Goal: Obtain resource: Download file/media

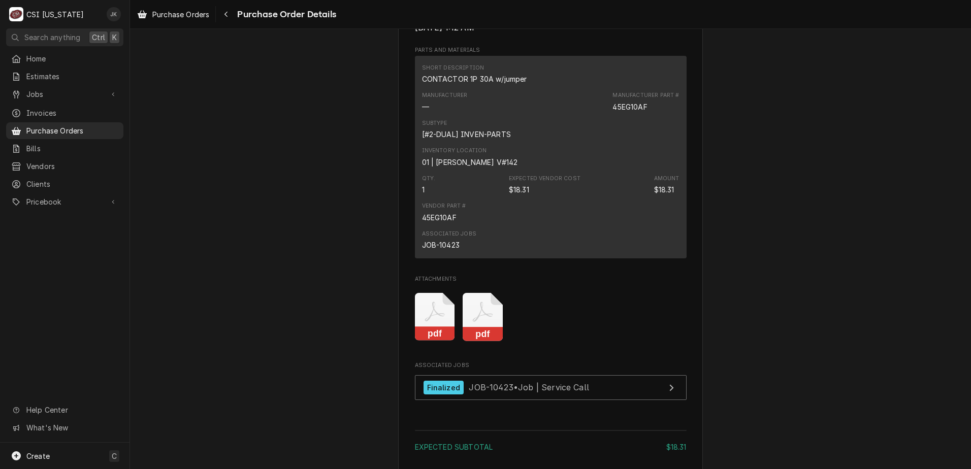
scroll to position [711, 0]
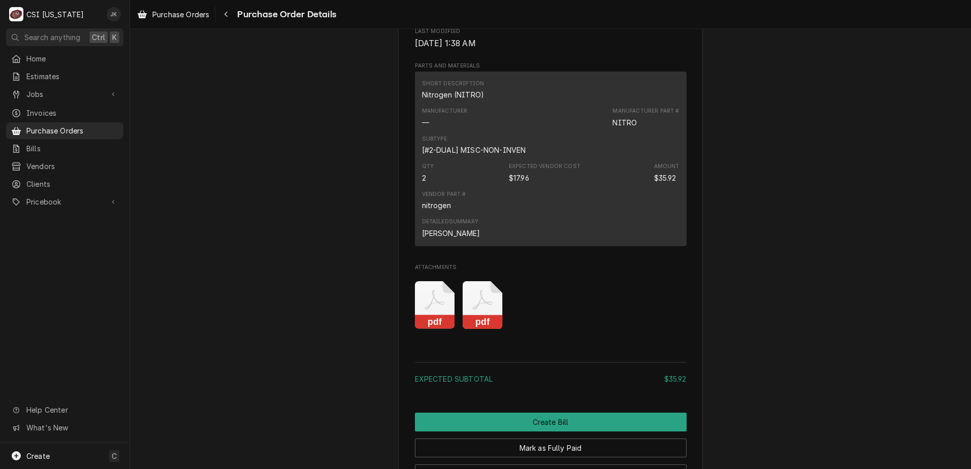
scroll to position [711, 0]
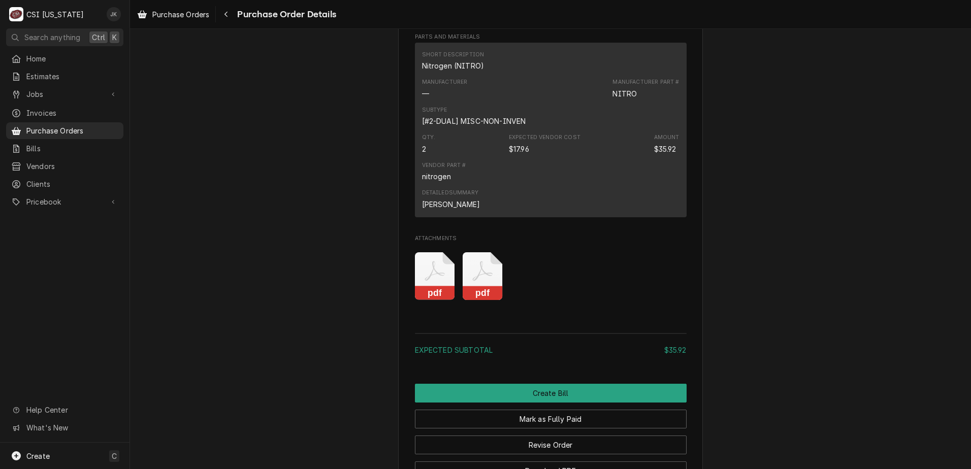
click at [425, 281] on icon "Attachments" at bounding box center [435, 271] width 20 height 20
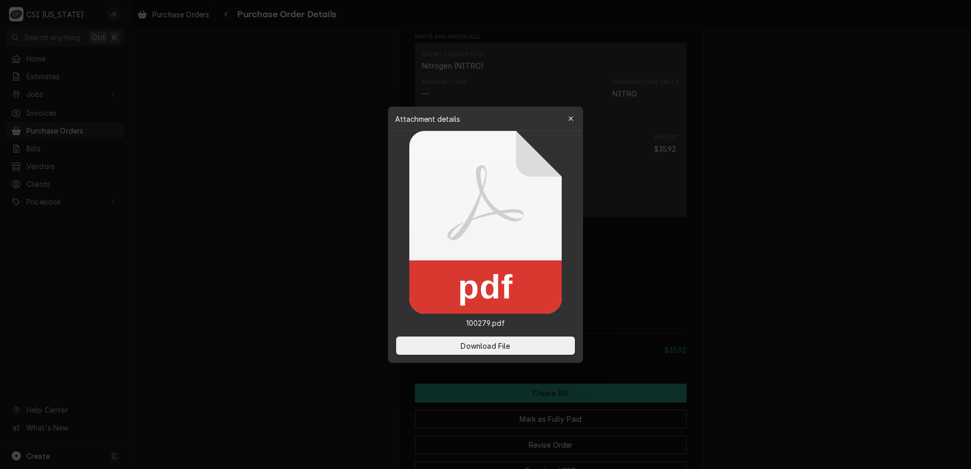
click at [453, 360] on div "Download File" at bounding box center [485, 346] width 195 height 35
click at [456, 350] on button "Download File" at bounding box center [485, 346] width 179 height 18
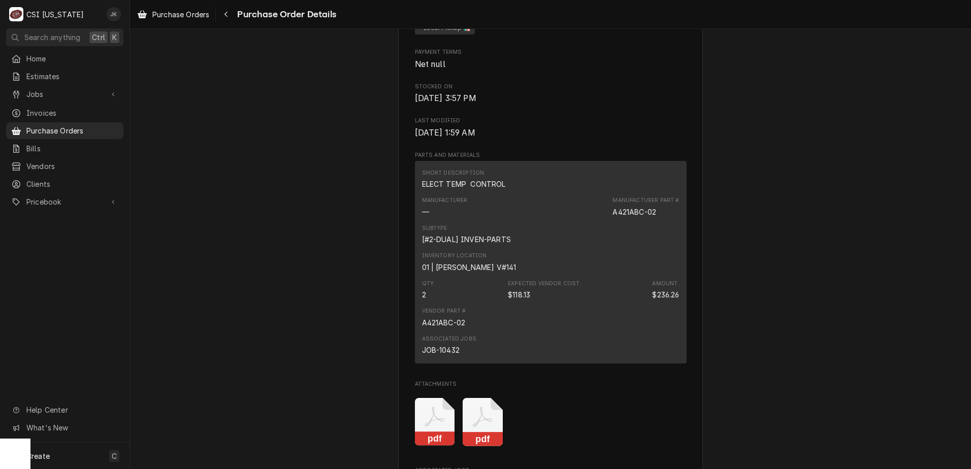
scroll to position [610, 0]
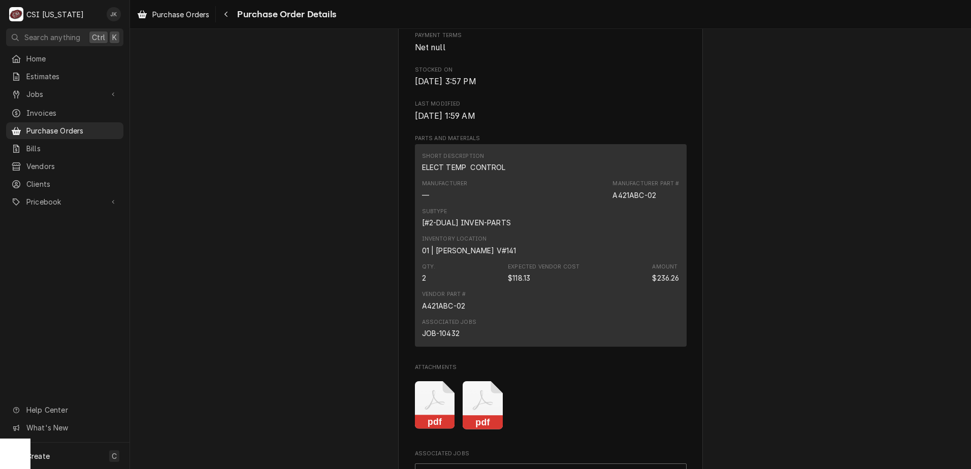
click at [479, 430] on icon "Attachments" at bounding box center [483, 406] width 40 height 48
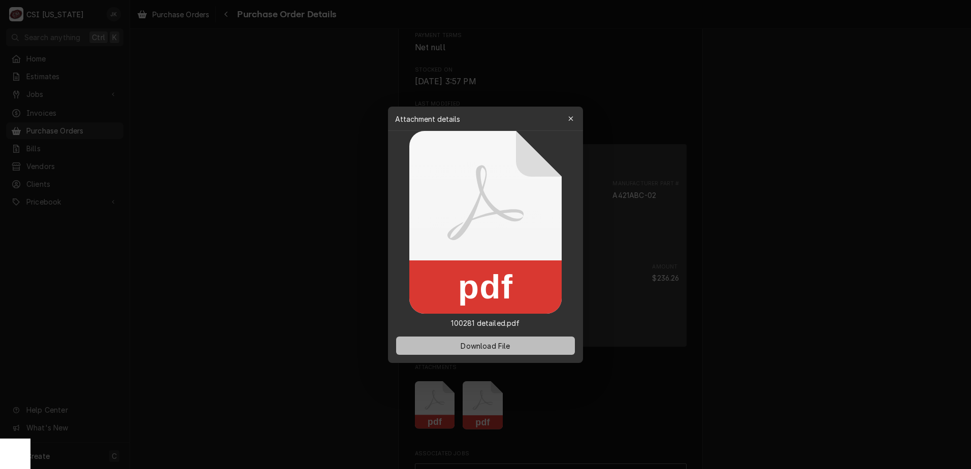
click at [498, 342] on span "Download File" at bounding box center [485, 345] width 53 height 11
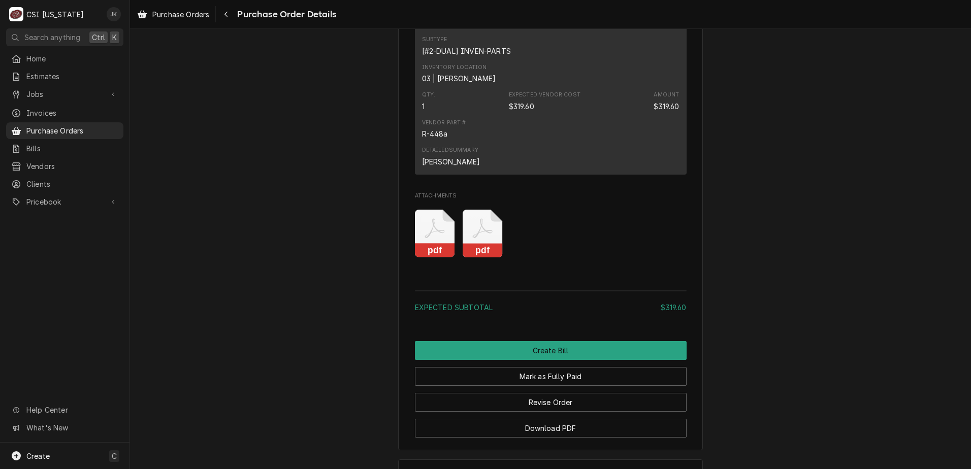
scroll to position [762, 0]
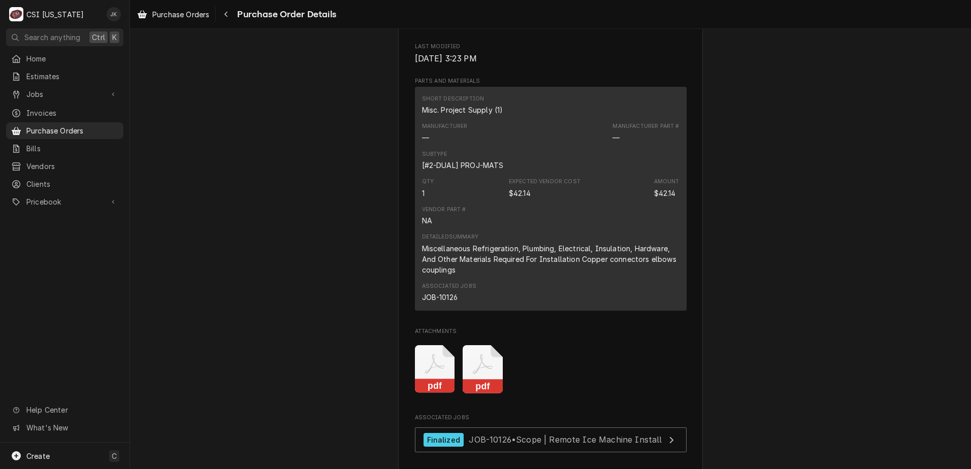
scroll to position [711, 0]
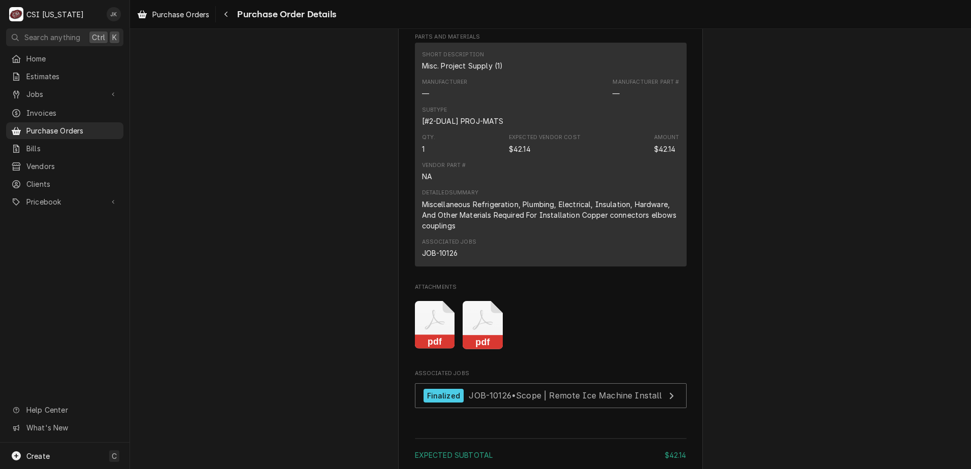
click at [478, 350] on icon "Attachments" at bounding box center [483, 325] width 40 height 48
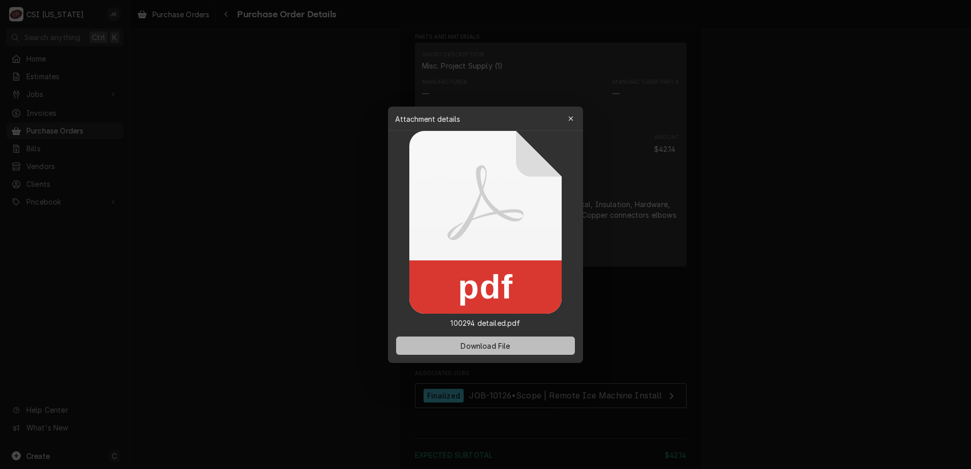
click at [480, 350] on span "Download File" at bounding box center [485, 345] width 53 height 11
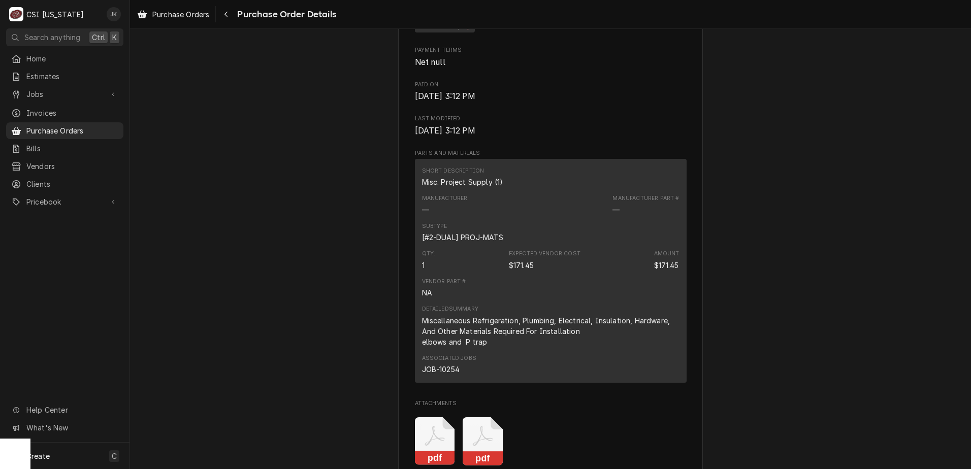
scroll to position [660, 0]
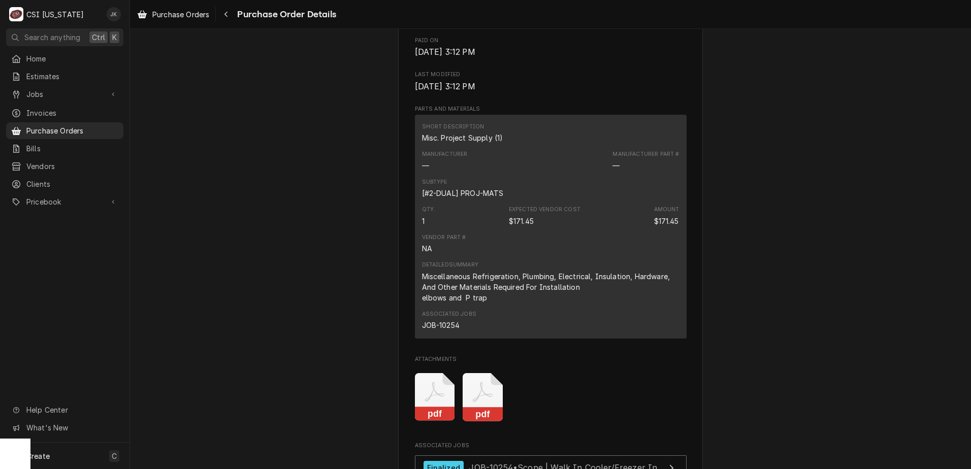
click at [484, 422] on rect "Attachments" at bounding box center [483, 414] width 40 height 14
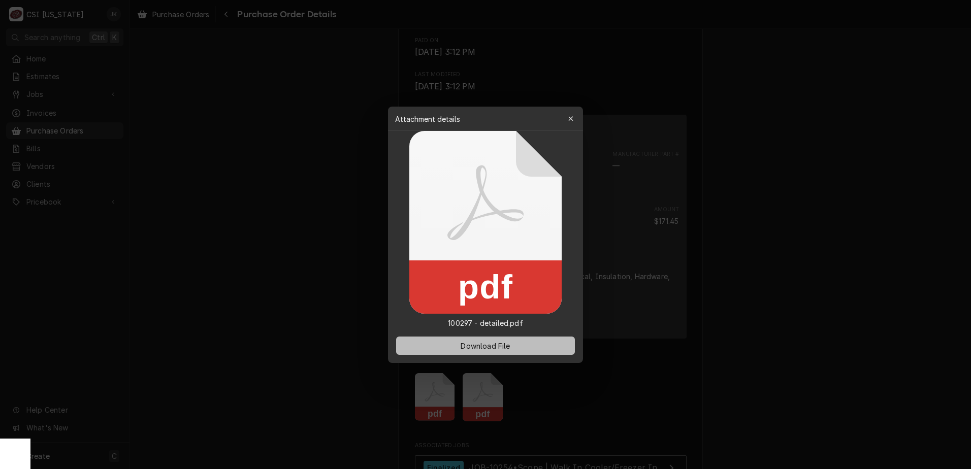
click at [481, 347] on span "Download File" at bounding box center [485, 345] width 53 height 11
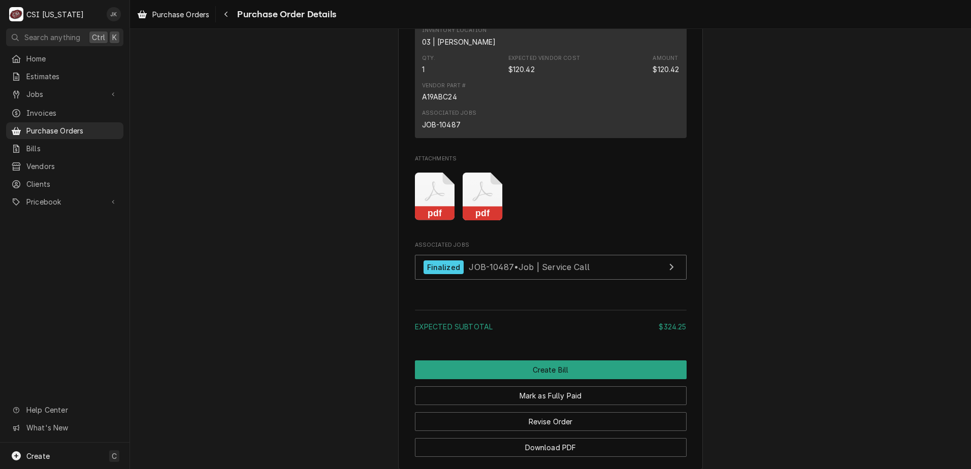
scroll to position [1757, 0]
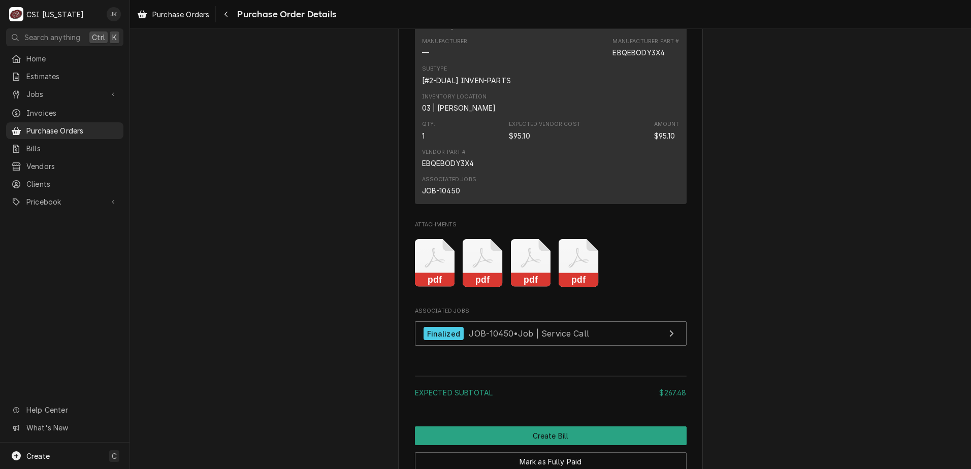
scroll to position [1219, 0]
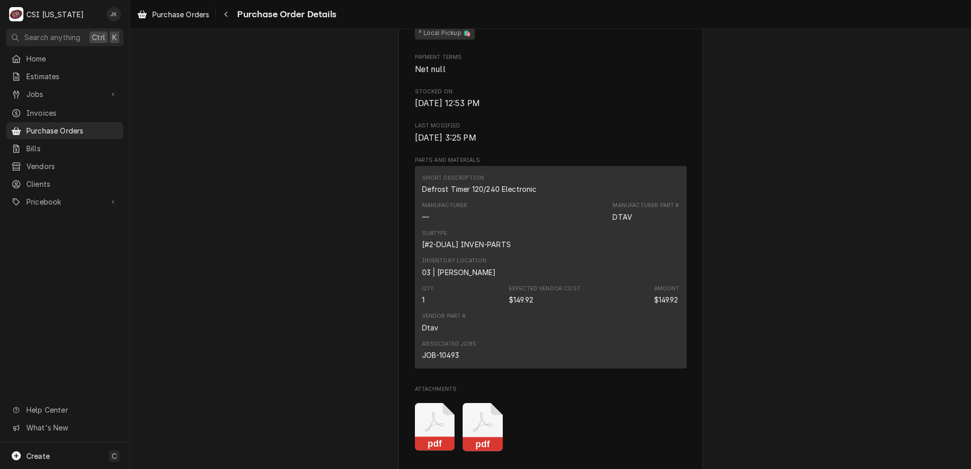
scroll to position [610, 0]
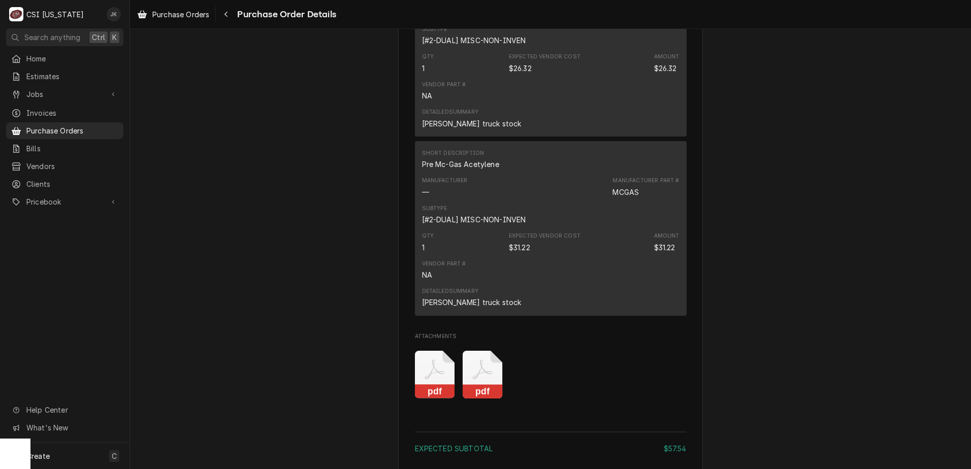
scroll to position [864, 0]
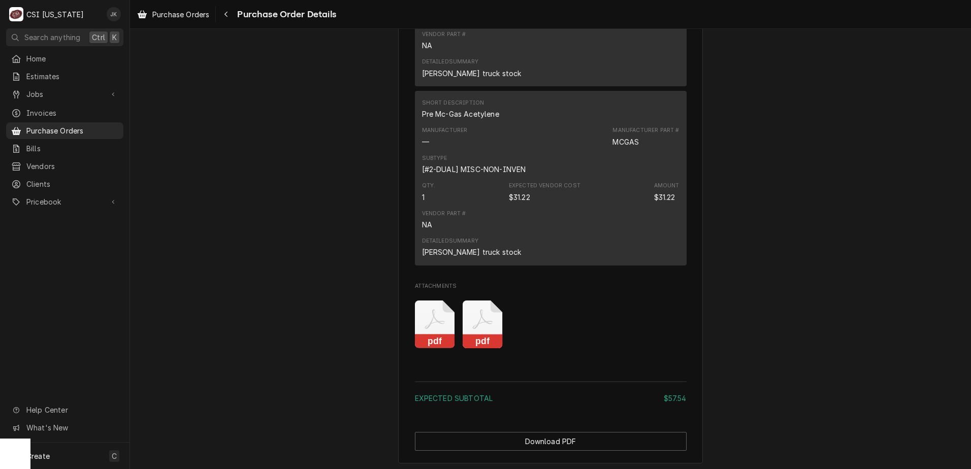
click at [434, 338] on icon "Attachments" at bounding box center [435, 325] width 40 height 48
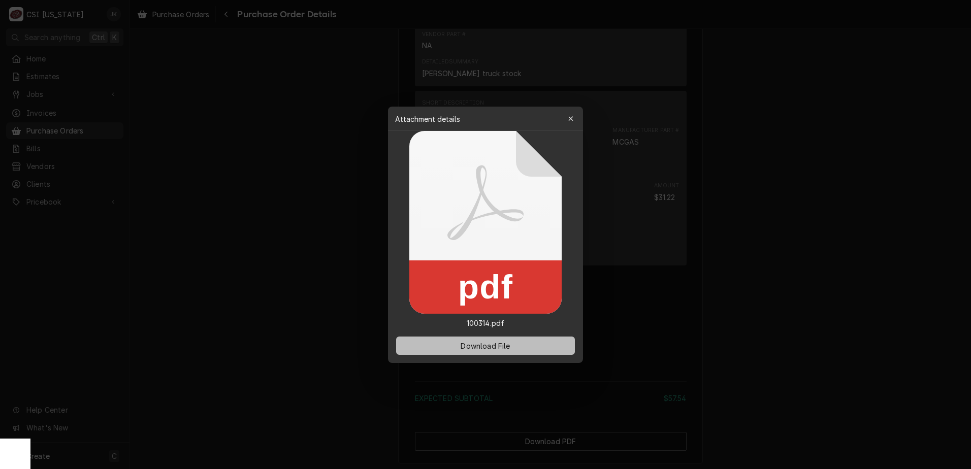
click at [436, 346] on button "Download File" at bounding box center [485, 346] width 179 height 18
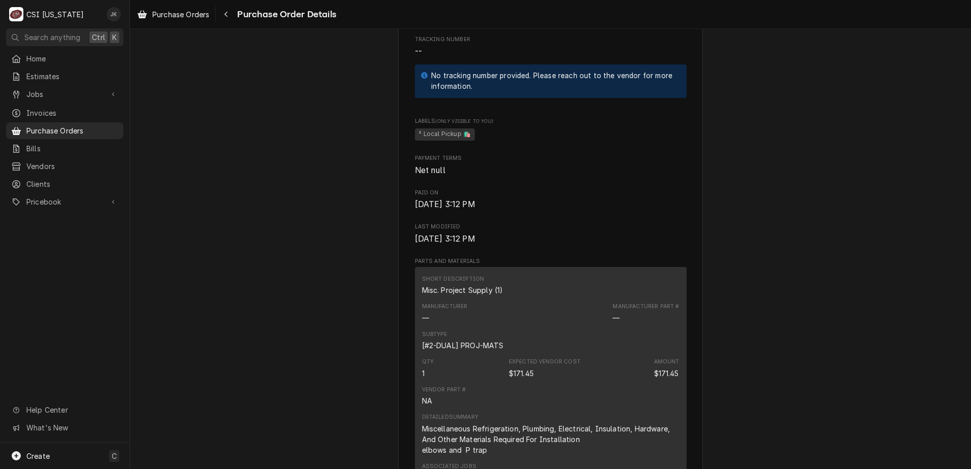
scroll to position [660, 0]
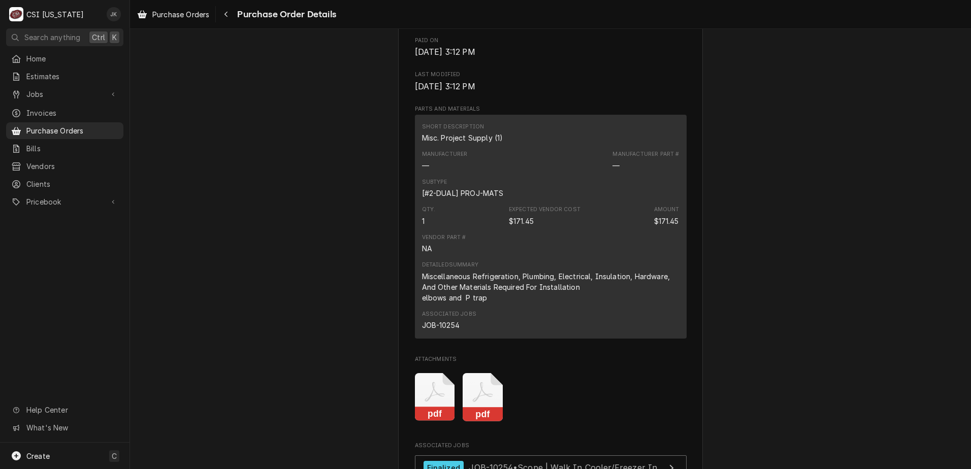
click at [440, 422] on icon "Attachments" at bounding box center [435, 397] width 40 height 48
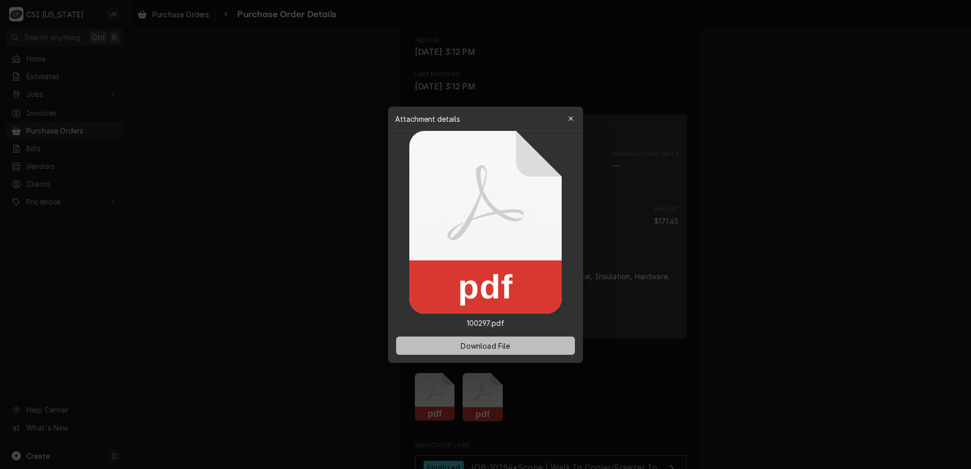
click at [464, 347] on span "Download File" at bounding box center [485, 345] width 53 height 11
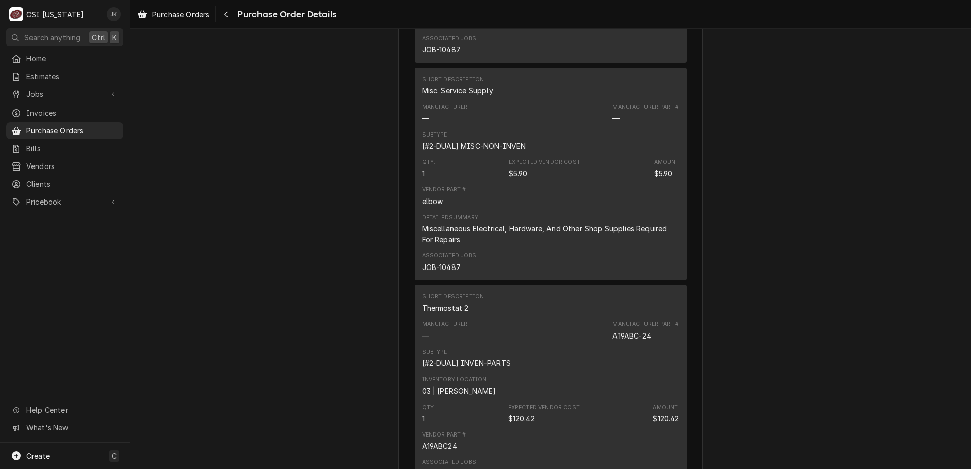
scroll to position [1677, 0]
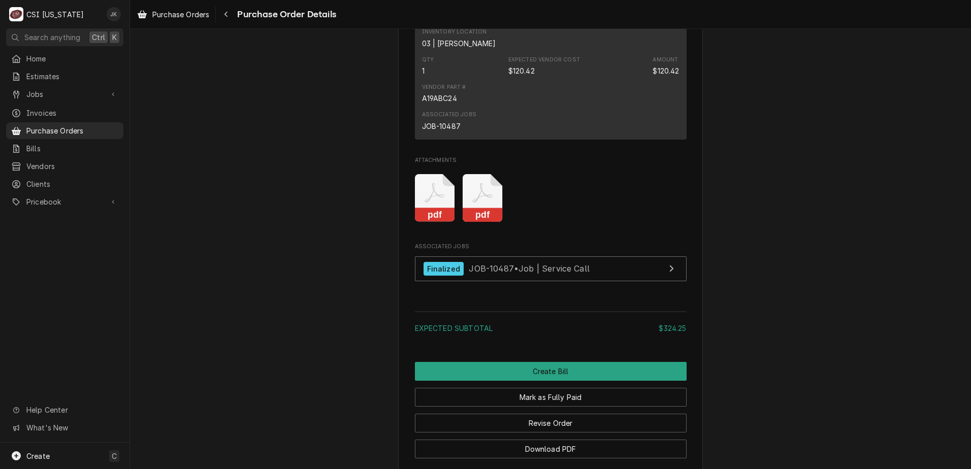
click at [432, 213] on icon "Attachments" at bounding box center [435, 198] width 40 height 48
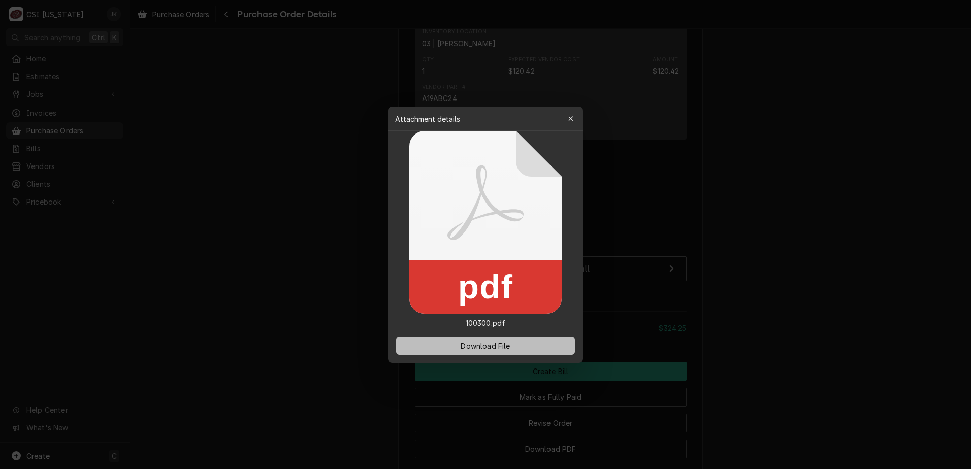
click at [476, 348] on span "Download File" at bounding box center [485, 345] width 53 height 11
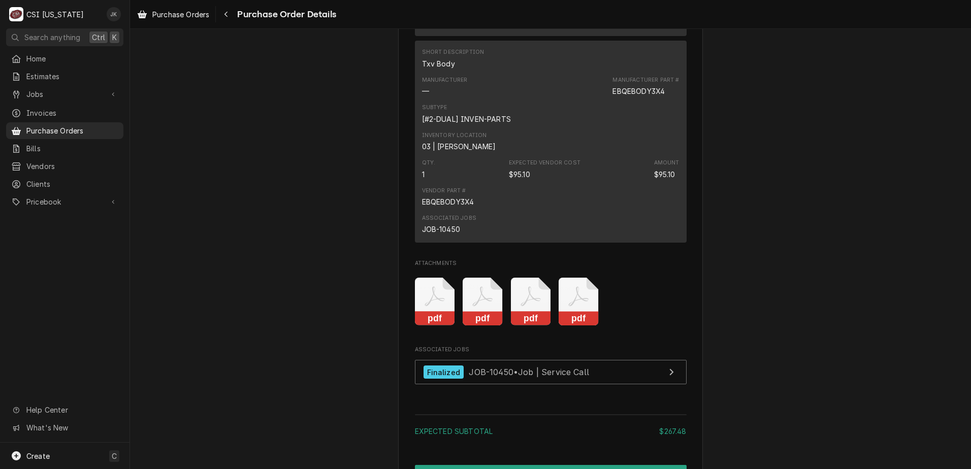
scroll to position [1168, 0]
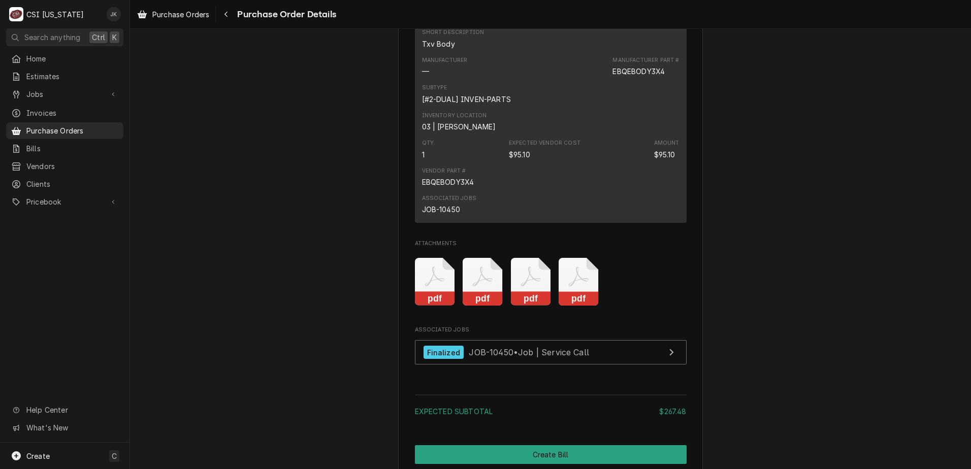
click at [535, 306] on rect "Attachments" at bounding box center [531, 299] width 40 height 14
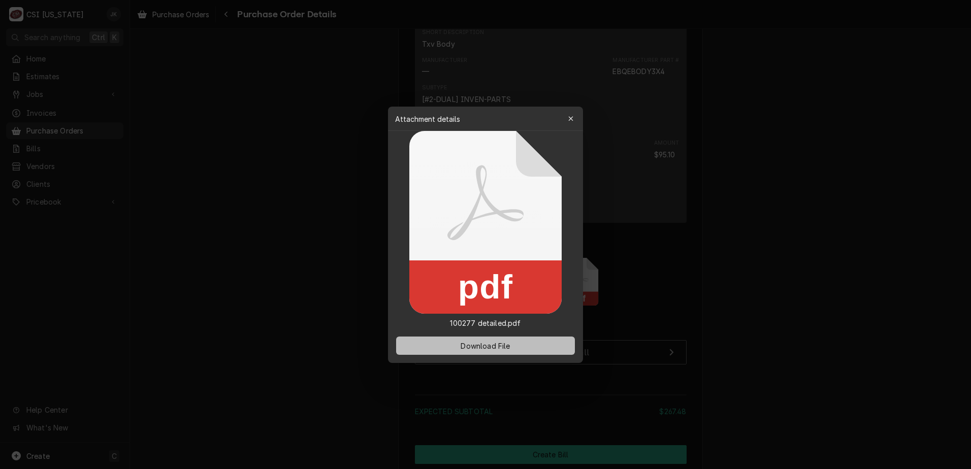
click at [517, 342] on button "Download File" at bounding box center [485, 346] width 179 height 18
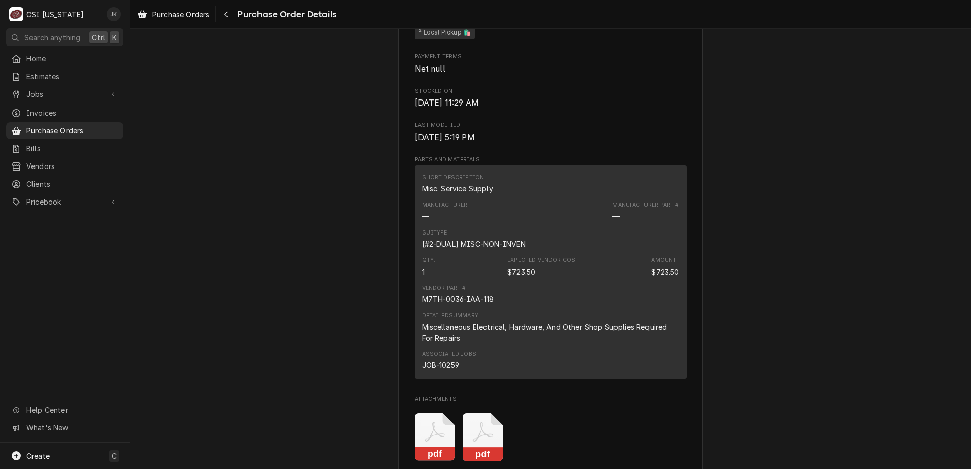
scroll to position [660, 0]
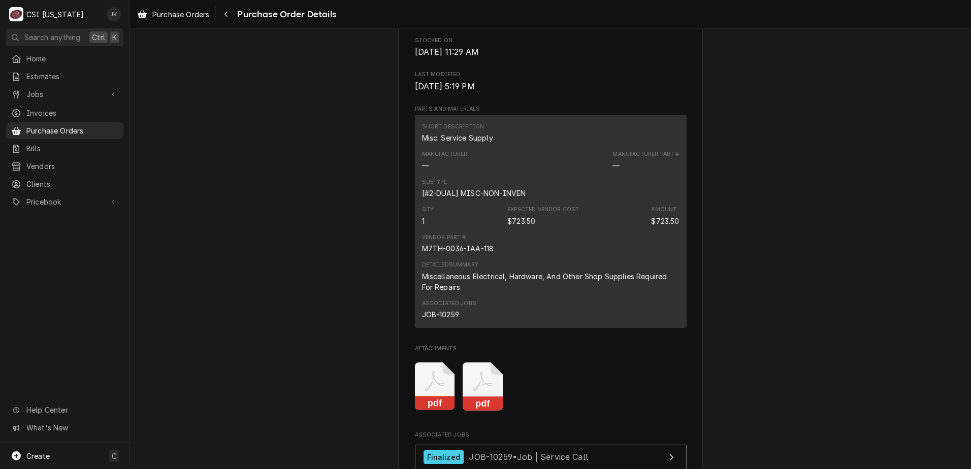
click at [439, 386] on icon "Attachments" at bounding box center [435, 387] width 40 height 48
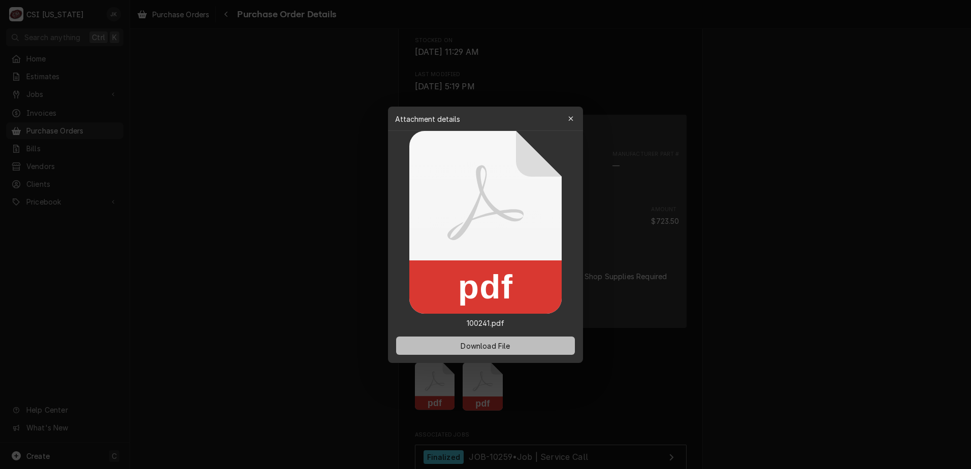
click at [455, 348] on button "Download File" at bounding box center [485, 346] width 179 height 18
click at [572, 118] on icon "button" at bounding box center [571, 118] width 6 height 7
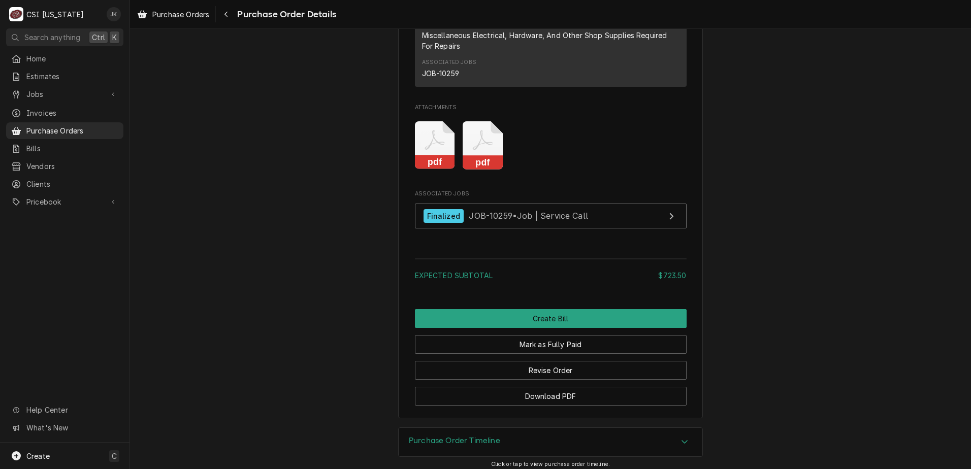
scroll to position [914, 0]
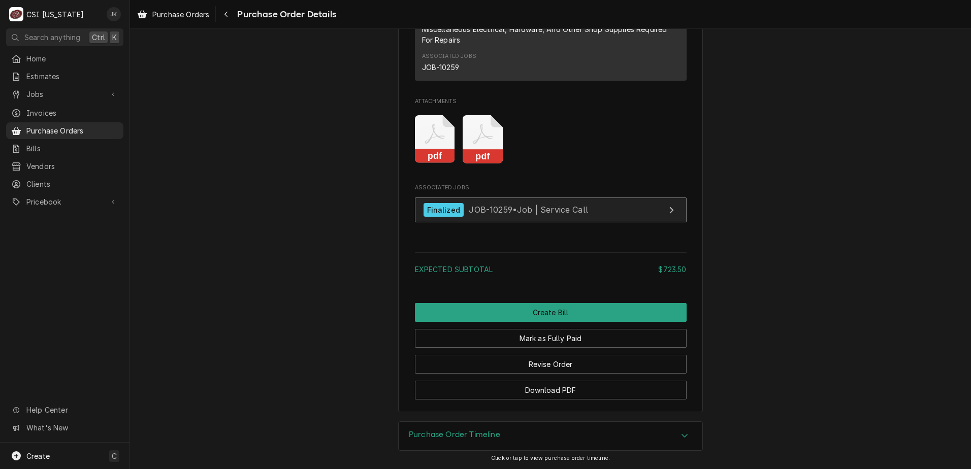
click at [531, 215] on span "JOB-10259 • Job | Service Call" at bounding box center [528, 210] width 119 height 10
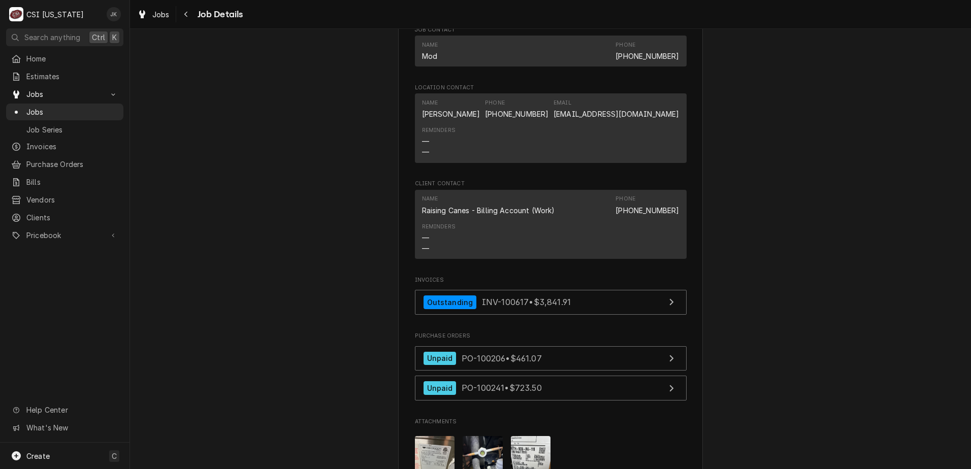
scroll to position [1422, 0]
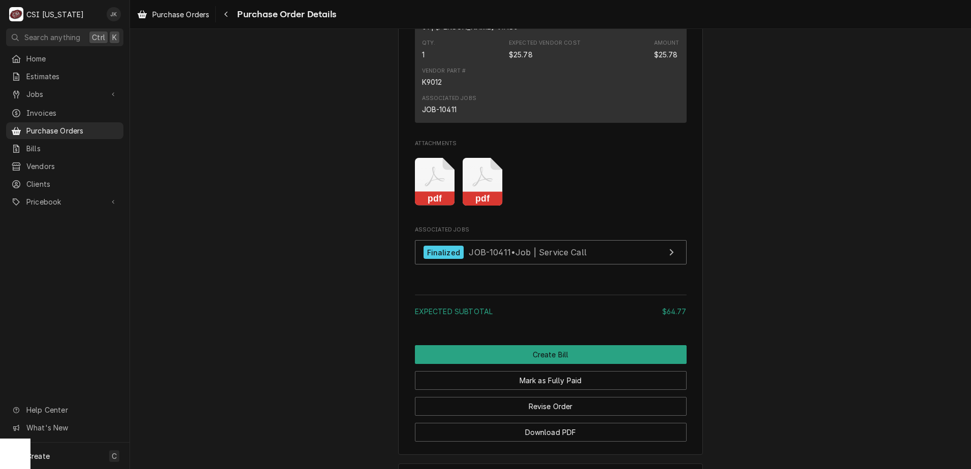
scroll to position [1270, 0]
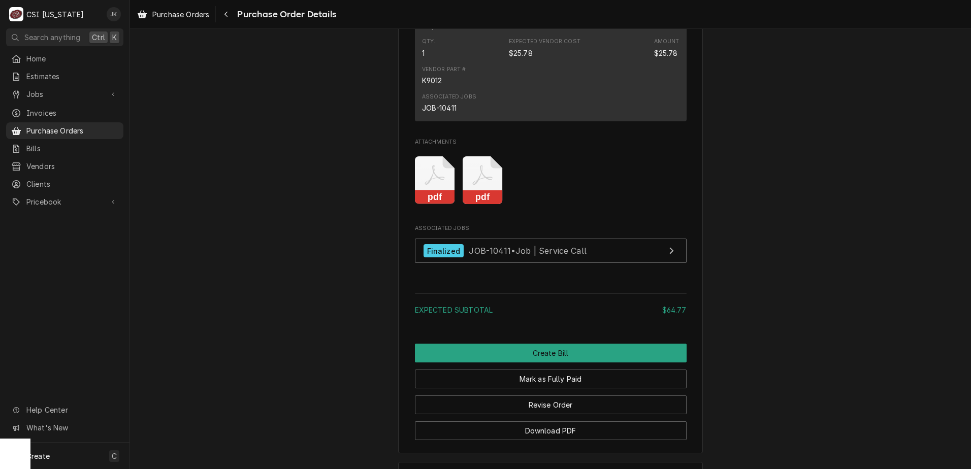
click at [475, 205] on icon "Attachments" at bounding box center [483, 180] width 40 height 48
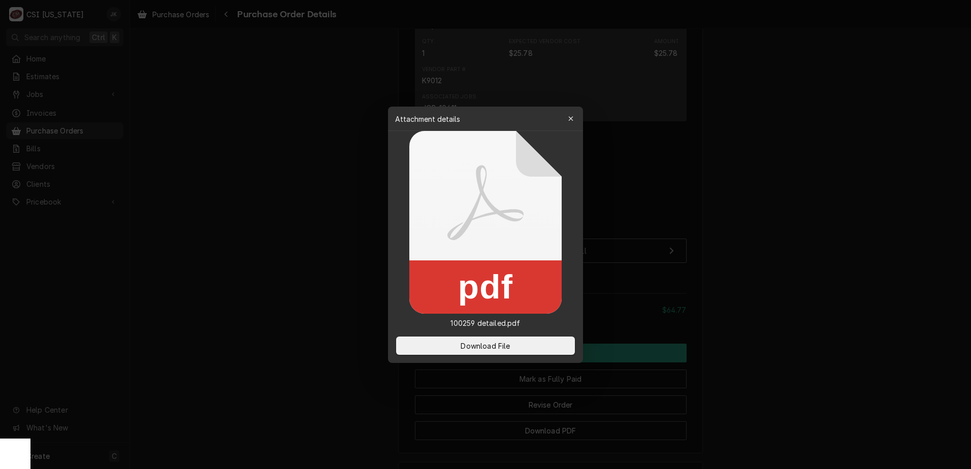
click at [771, 177] on div at bounding box center [485, 234] width 971 height 469
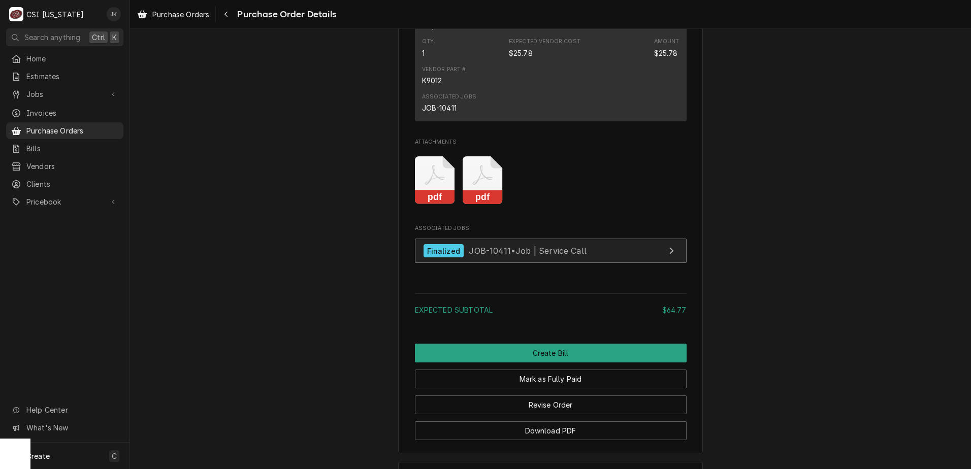
click at [511, 256] on span "JOB-10411 • Job | Service Call" at bounding box center [528, 251] width 118 height 10
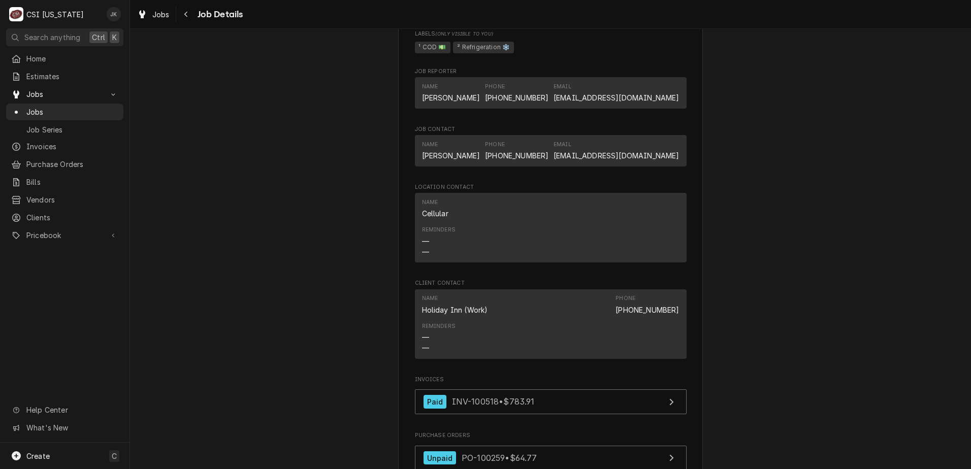
scroll to position [864, 0]
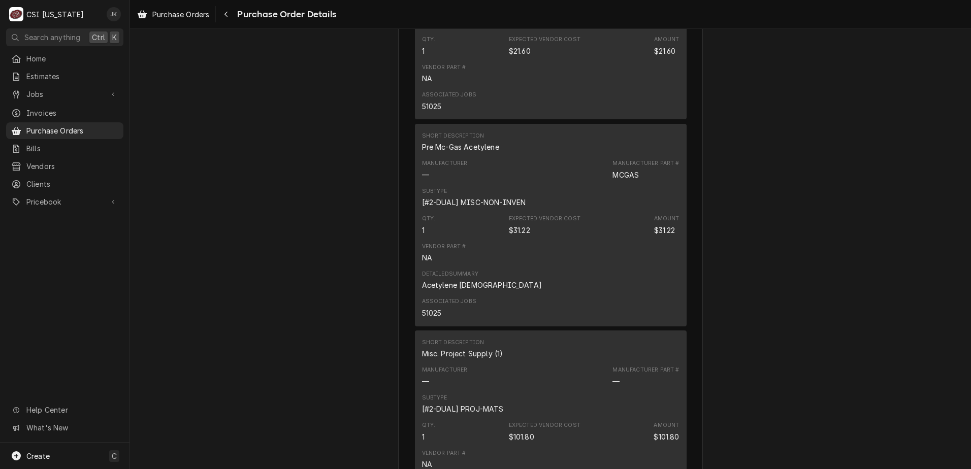
scroll to position [813, 0]
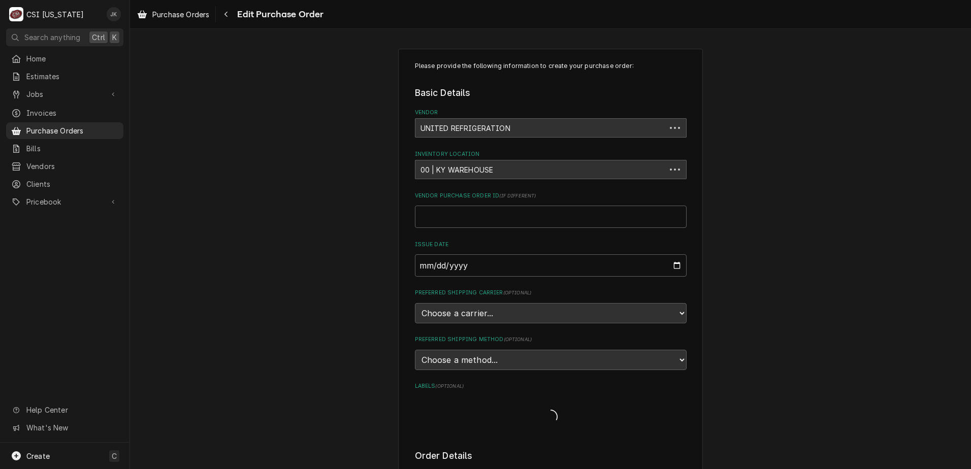
type textarea "x"
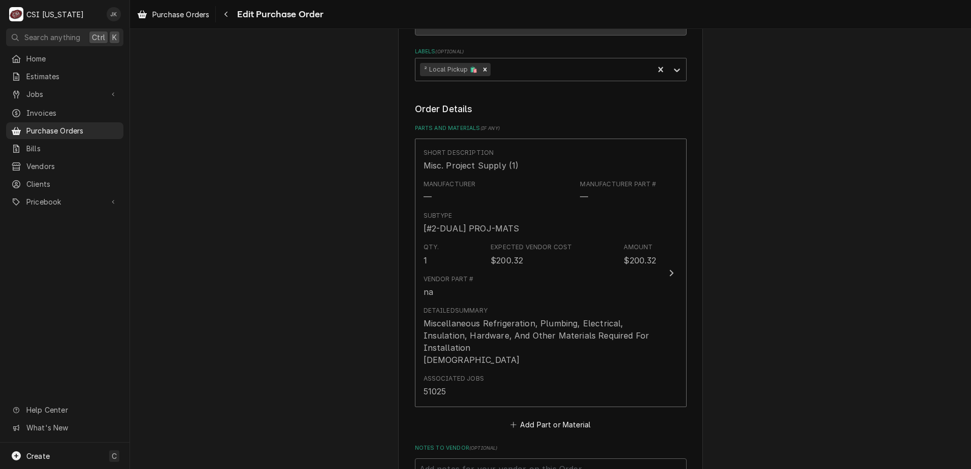
scroll to position [356, 0]
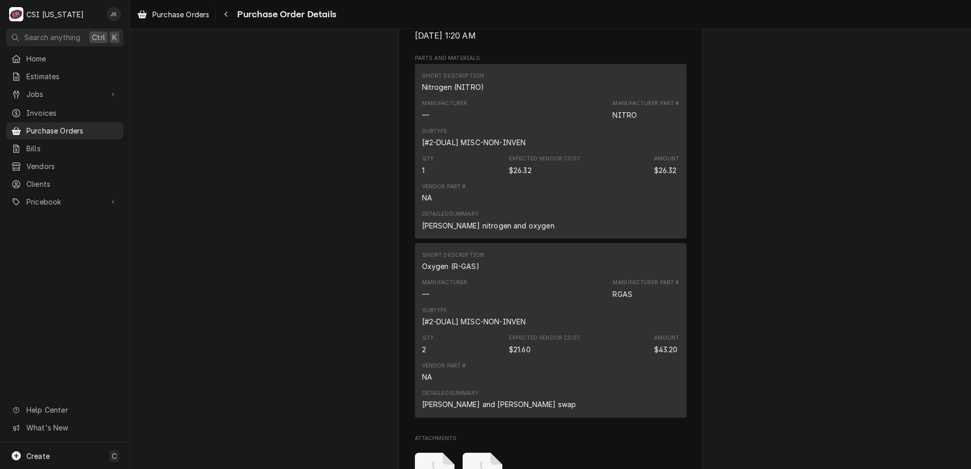
scroll to position [762, 0]
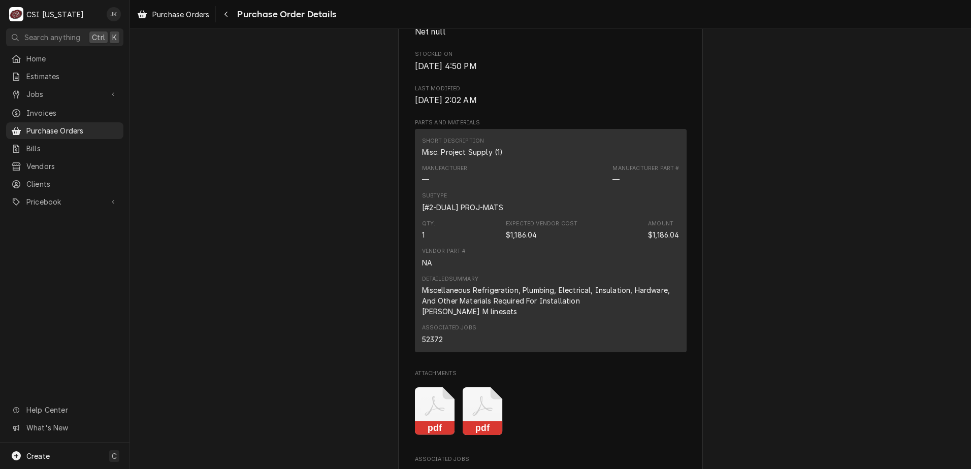
scroll to position [610, 0]
click at [476, 433] on icon "Attachments" at bounding box center [483, 411] width 40 height 48
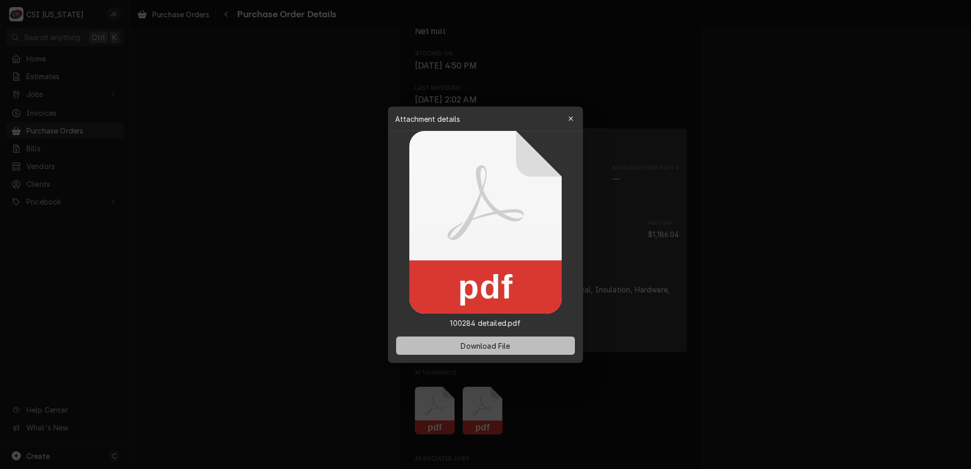
click at [483, 346] on span "Download File" at bounding box center [485, 345] width 53 height 11
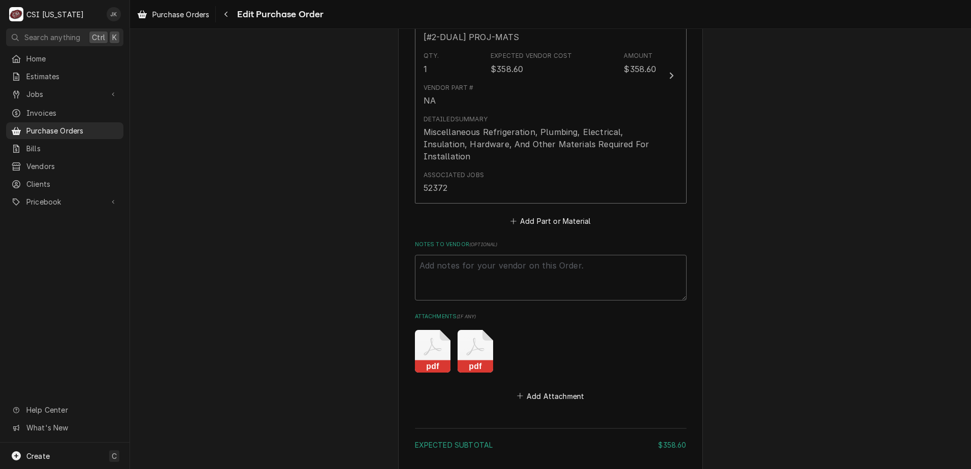
scroll to position [523, 0]
click at [476, 349] on icon "Attachments" at bounding box center [476, 355] width 36 height 43
type textarea "x"
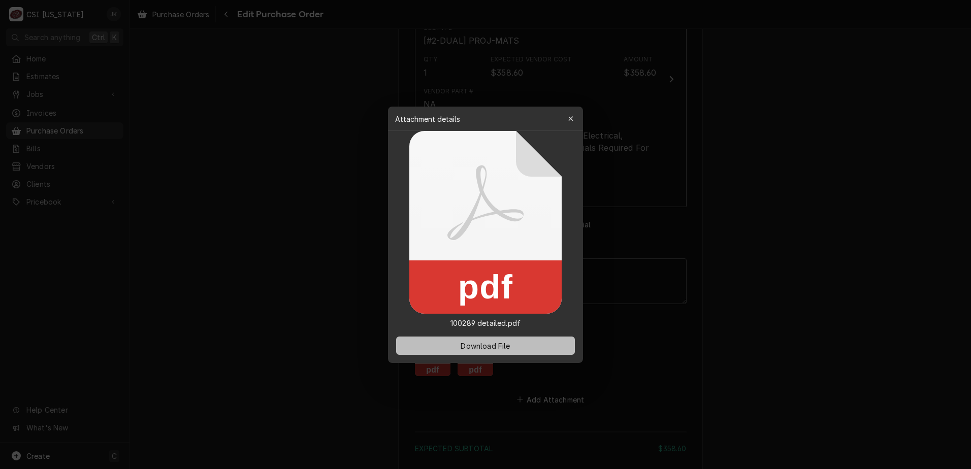
click at [476, 344] on span "Download File" at bounding box center [485, 345] width 53 height 11
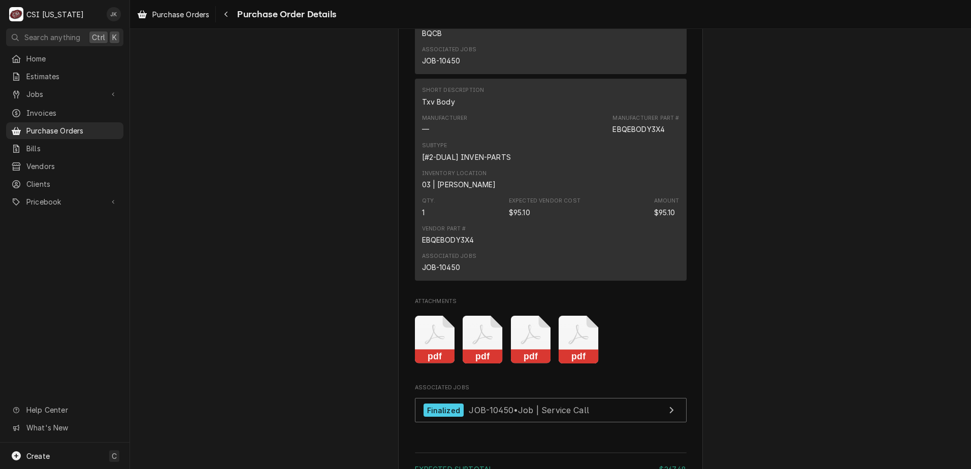
scroll to position [1219, 0]
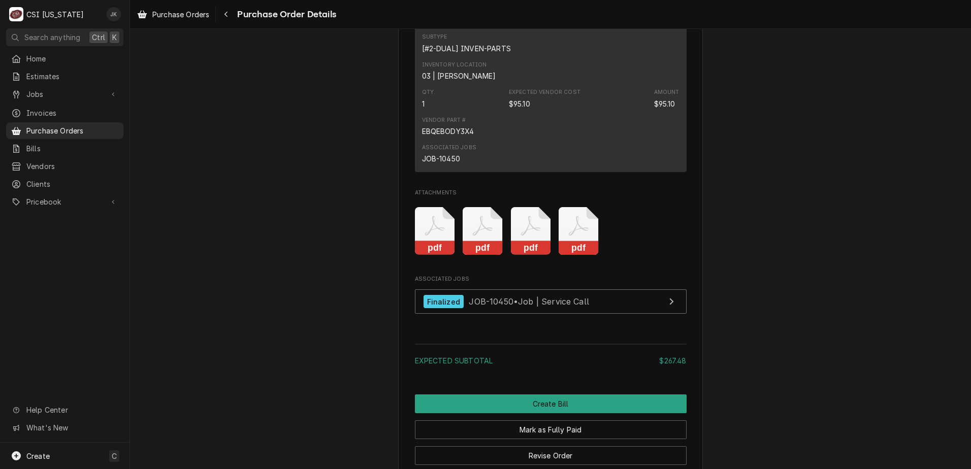
click at [423, 248] on icon "Attachments" at bounding box center [435, 231] width 40 height 48
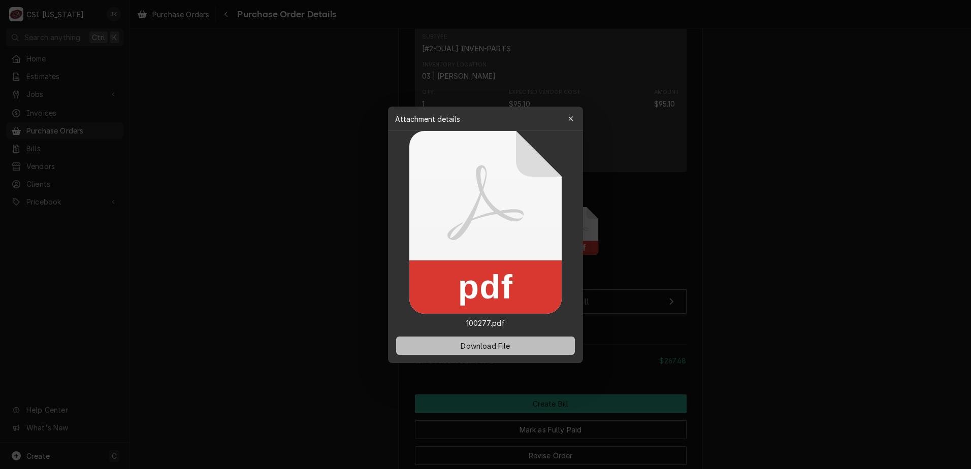
click at [483, 343] on span "Download File" at bounding box center [485, 345] width 53 height 11
click at [570, 117] on icon "button" at bounding box center [571, 118] width 6 height 7
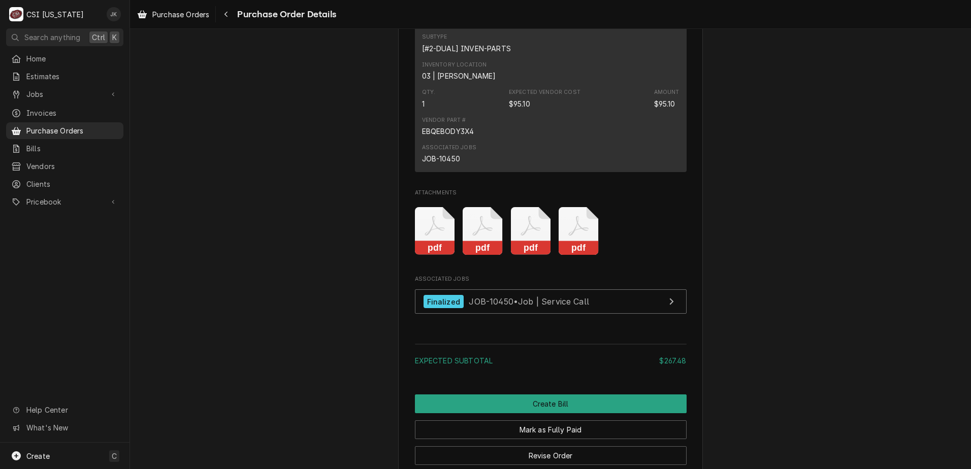
click at [475, 256] on icon "Attachments" at bounding box center [483, 231] width 40 height 48
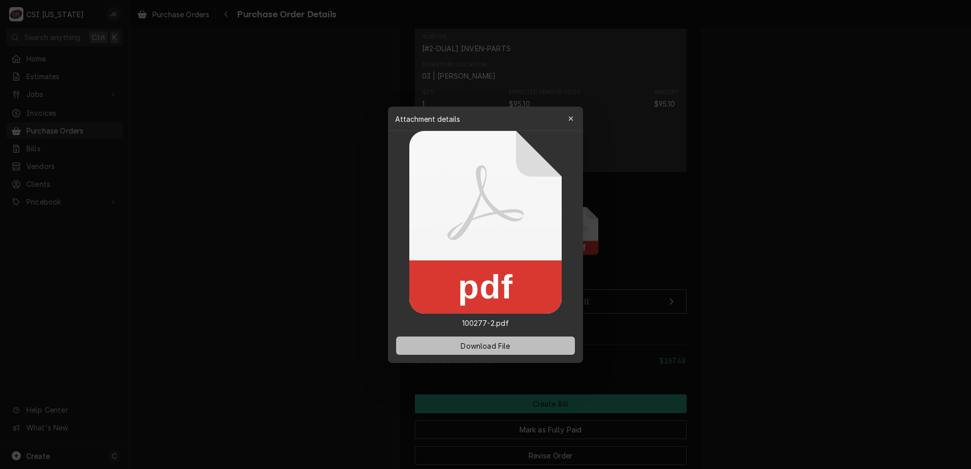
click at [484, 346] on span "Download File" at bounding box center [485, 345] width 53 height 11
click at [570, 112] on button "button" at bounding box center [571, 119] width 16 height 16
